Goal: Transaction & Acquisition: Purchase product/service

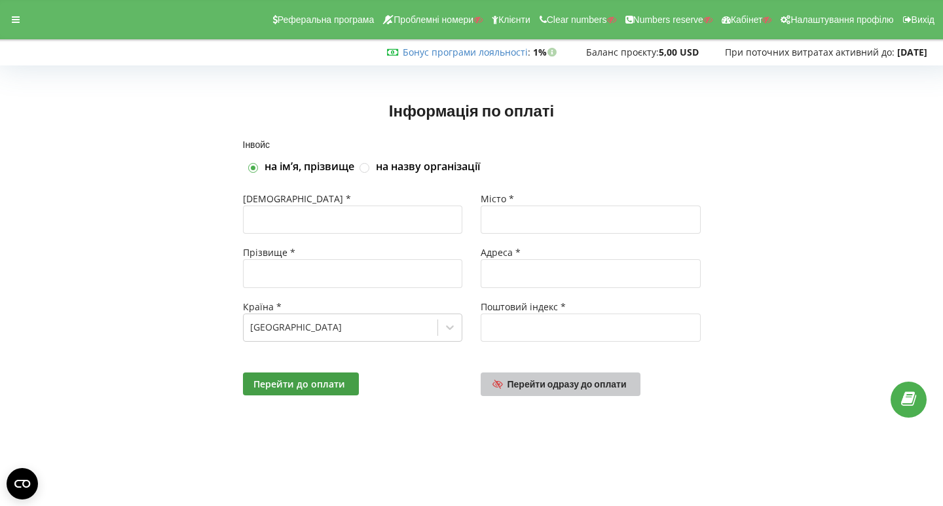
click at [556, 387] on span "Перейти одразу до оплати" at bounding box center [567, 384] width 119 height 11
click at [529, 384] on span "Перейти одразу до оплати" at bounding box center [567, 384] width 119 height 11
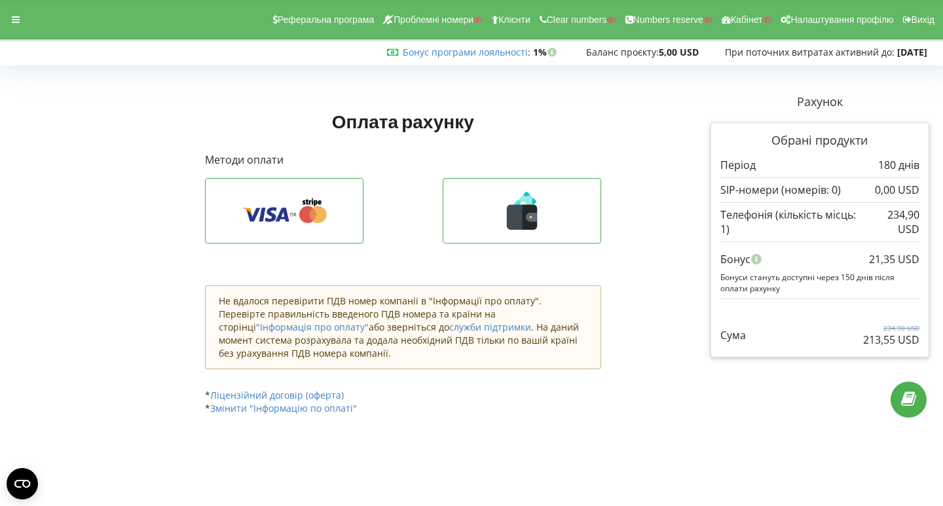
drag, startPoint x: 864, startPoint y: 340, endPoint x: 919, endPoint y: 343, distance: 55.1
click at [919, 343] on p "213,55 USD" at bounding box center [892, 340] width 56 height 15
copy p "213,55 USD"
click at [18, 20] on icon at bounding box center [16, 19] width 8 height 9
